Goal: Task Accomplishment & Management: Manage account settings

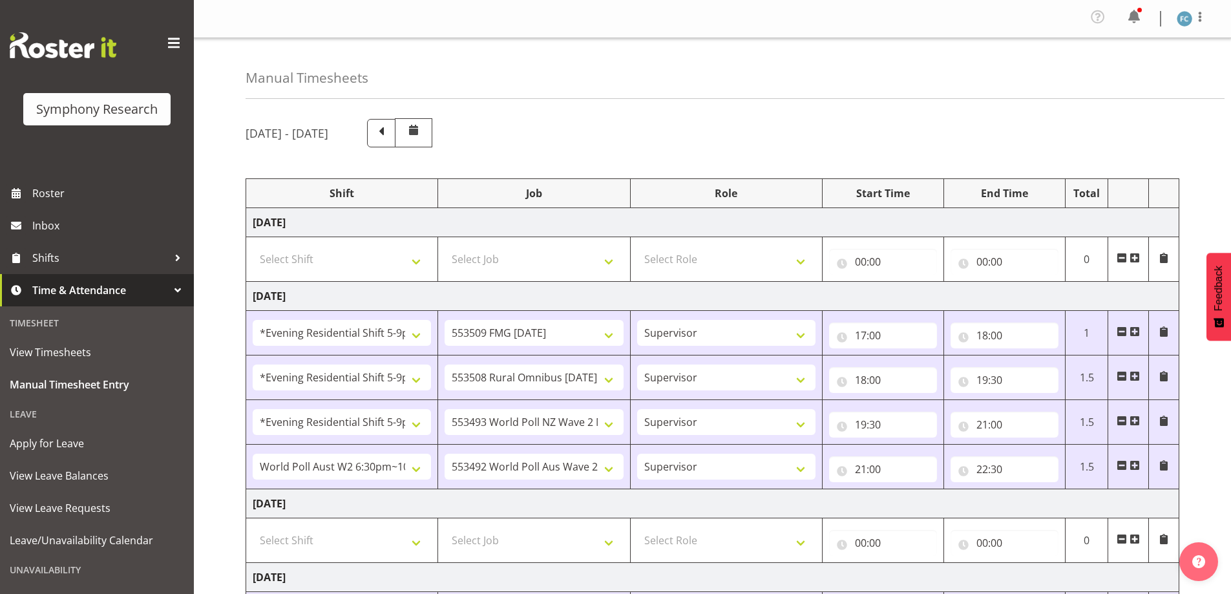
select select "48116"
select select "10585"
select select "48116"
select select "10536"
select select "48116"
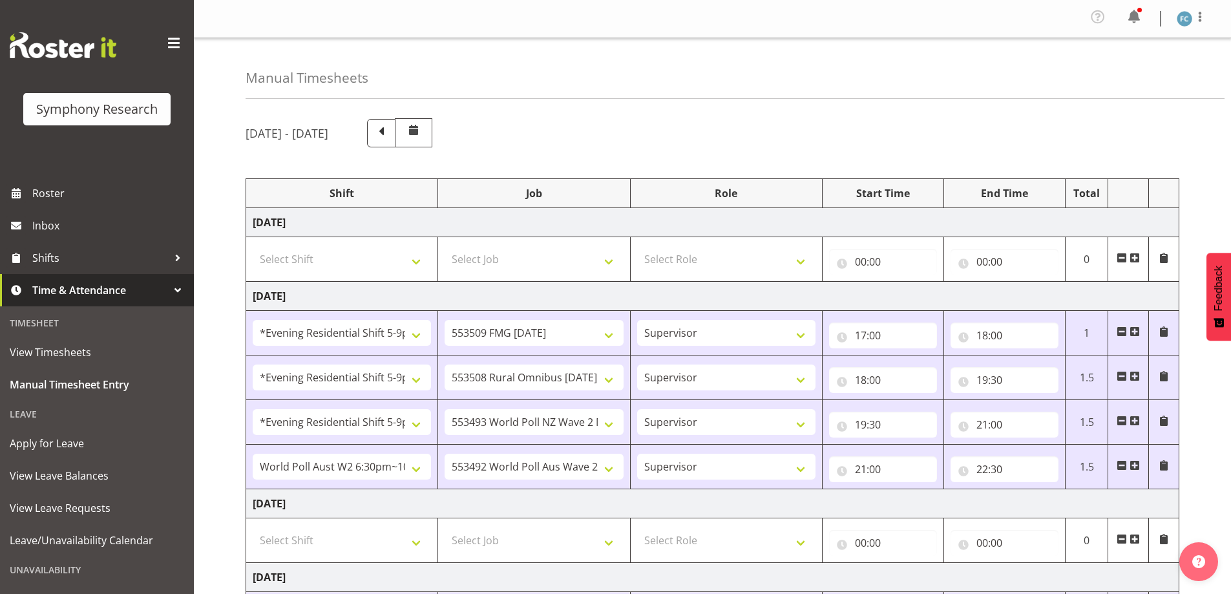
select select "10527"
select select "56692"
select select "10499"
select select "48116"
select select "10527"
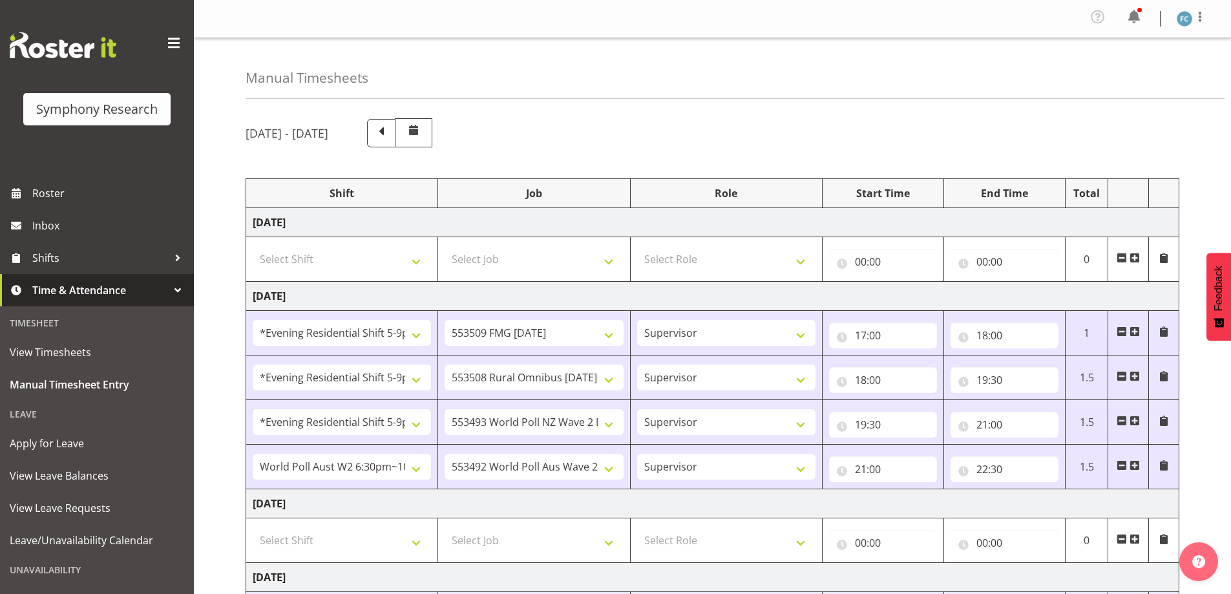
scroll to position [346, 0]
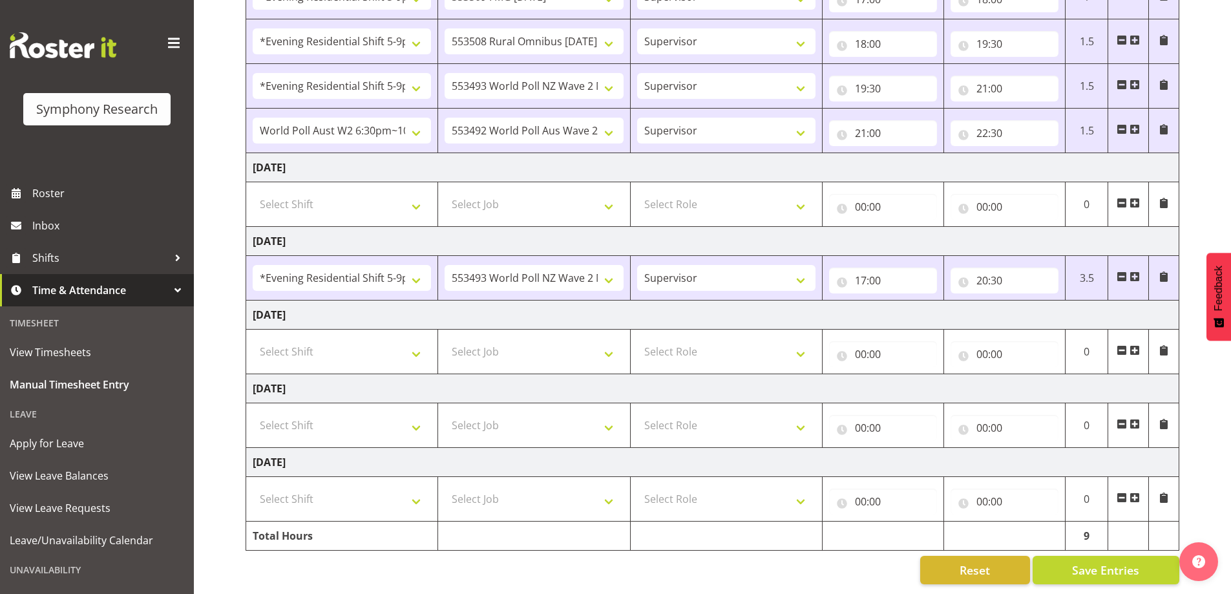
click at [1222, 191] on div "[DATE] - [DATE] Shift Job Role Start Time End Time Total [DATE] Select Shift !!…" at bounding box center [739, 183] width 986 height 822
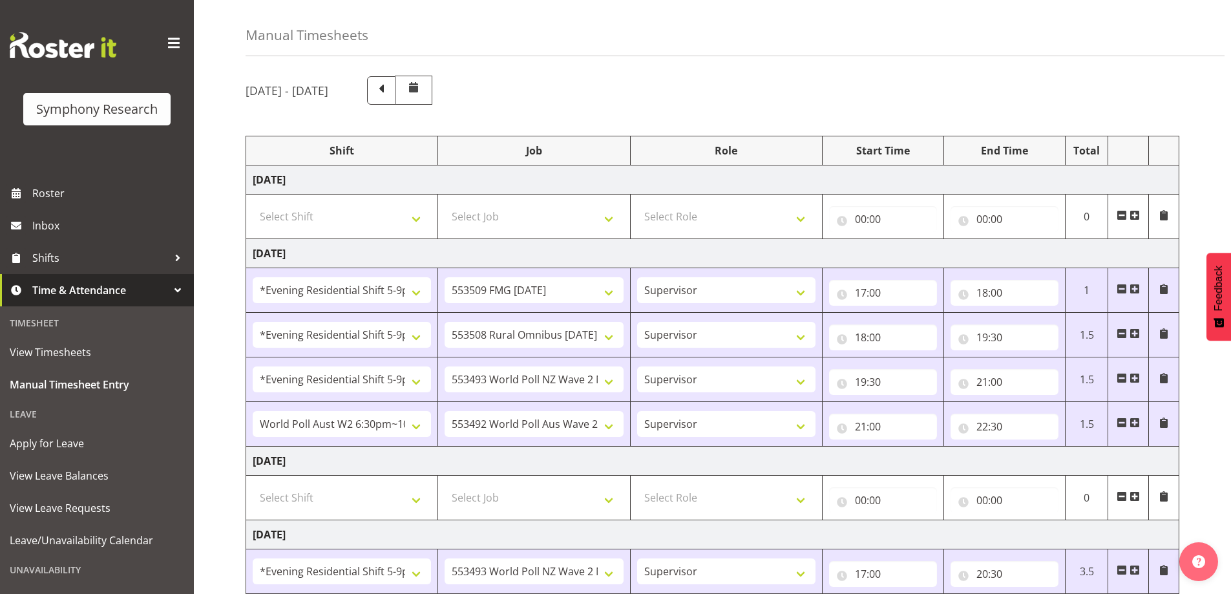
scroll to position [0, 0]
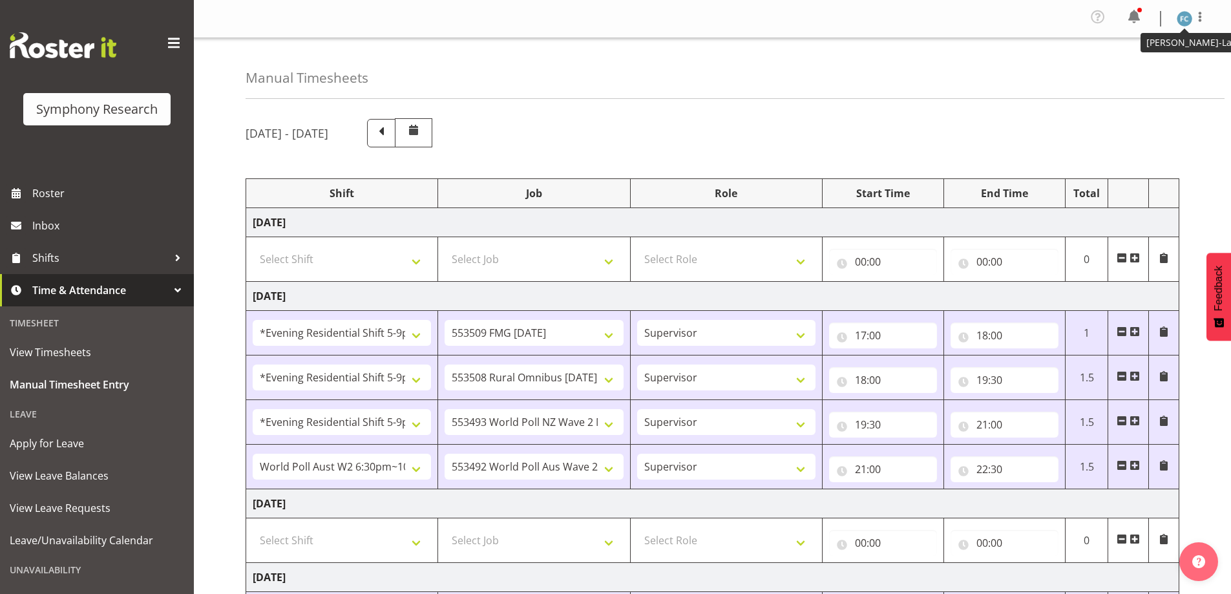
click at [1185, 18] on img at bounding box center [1185, 19] width 16 height 16
click at [1142, 72] on link "Log Out" at bounding box center [1146, 70] width 124 height 23
